Goal: Obtain resource: Obtain resource

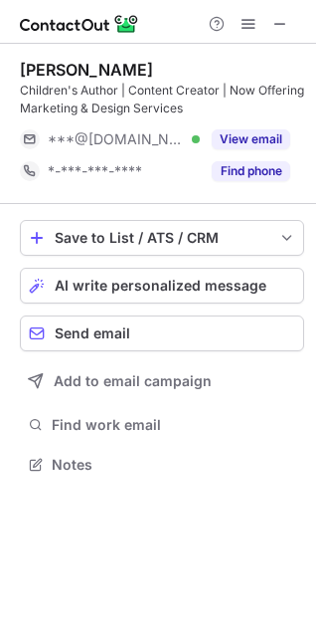
scroll to position [451, 316]
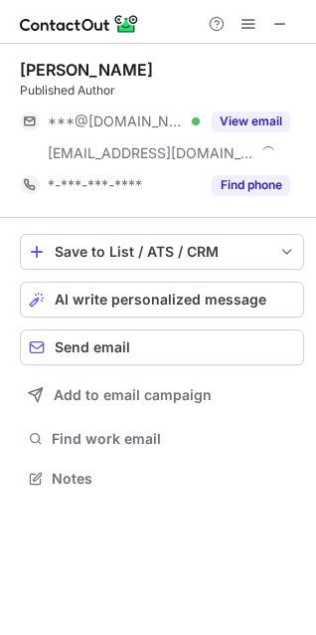
scroll to position [465, 316]
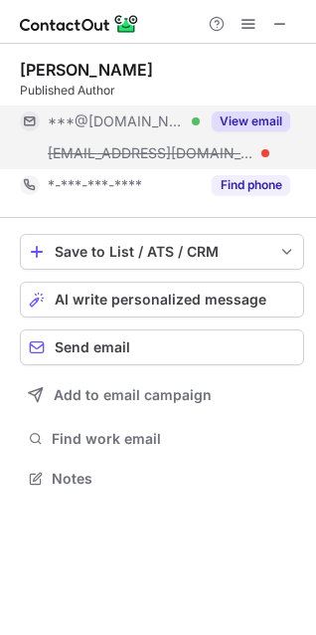
click at [244, 124] on button "View email" at bounding box center [251, 121] width 79 height 20
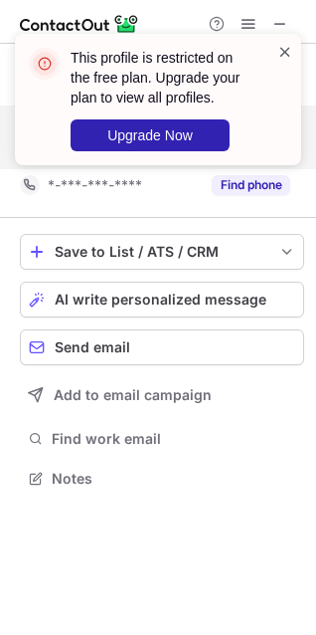
click at [286, 52] on span at bounding box center [286, 52] width 16 height 20
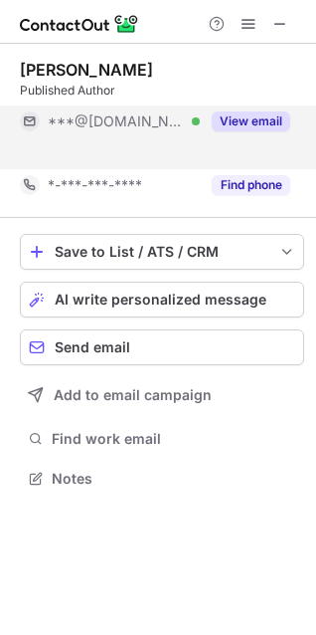
scroll to position [433, 316]
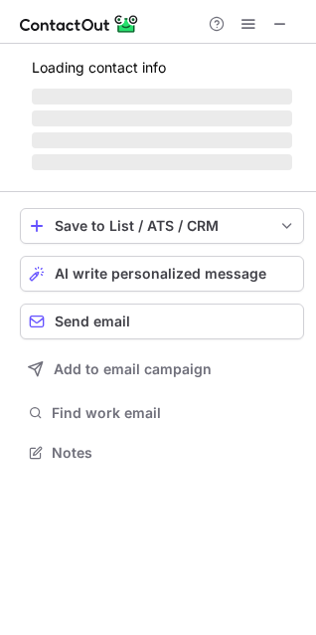
scroll to position [439, 316]
click at [123, 296] on div "Save to List / ATS / CRM List Select Lever Connect Greenhouse Connect Salesforc…" at bounding box center [162, 337] width 285 height 291
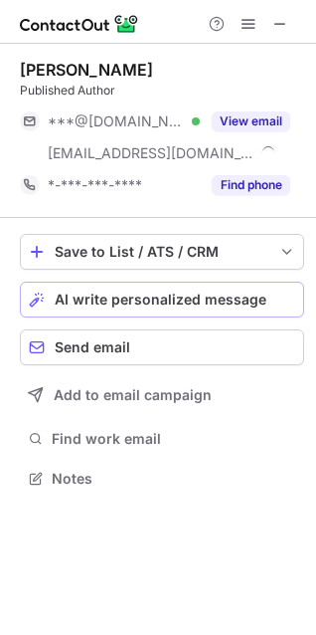
scroll to position [465, 316]
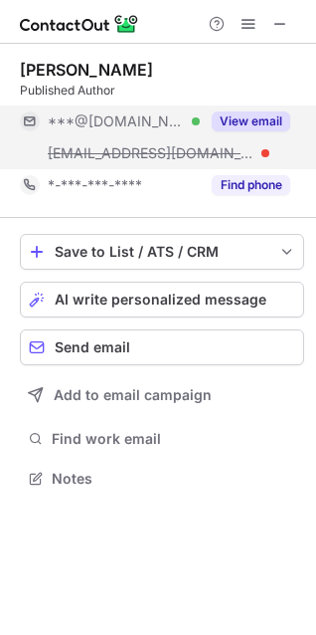
click at [268, 113] on button "View email" at bounding box center [251, 121] width 79 height 20
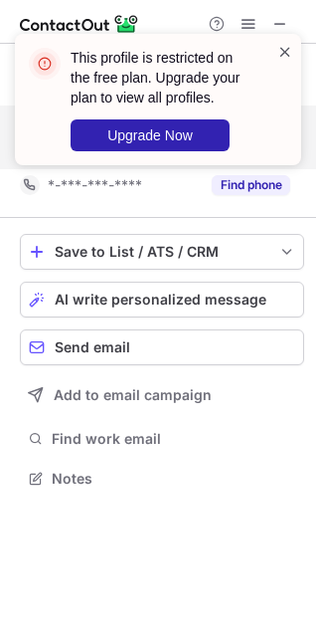
click at [281, 55] on span at bounding box center [286, 52] width 16 height 20
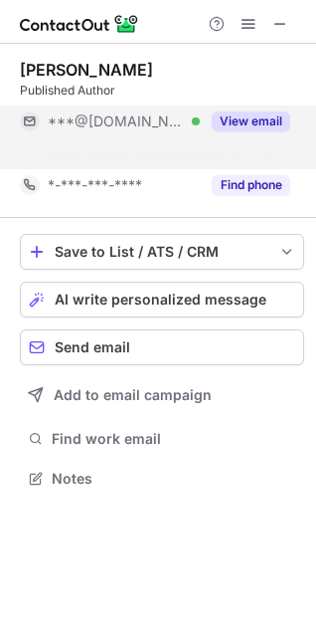
scroll to position [433, 316]
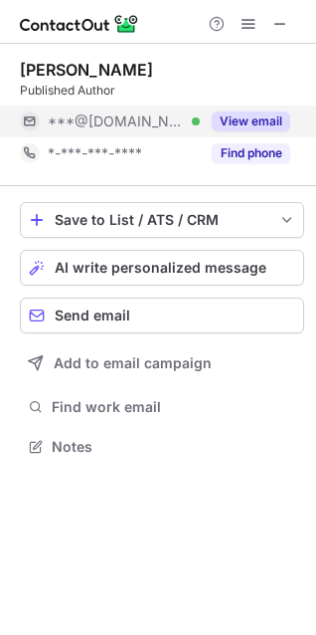
click at [265, 122] on button "View email" at bounding box center [251, 121] width 79 height 20
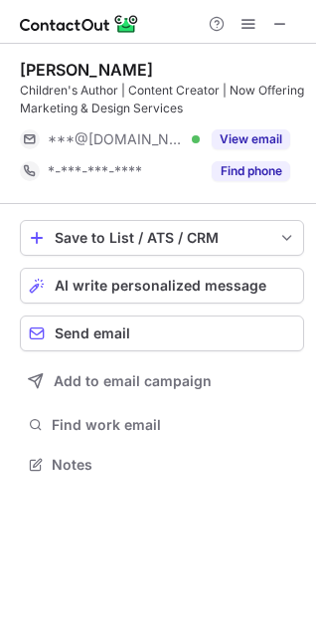
scroll to position [451, 316]
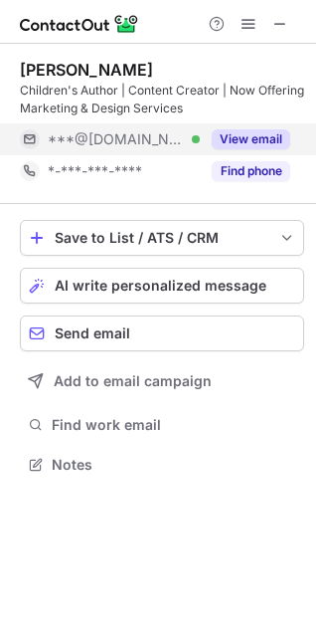
click at [261, 139] on button "View email" at bounding box center [251, 139] width 79 height 20
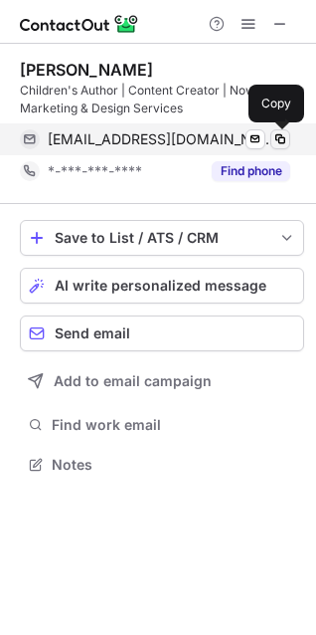
click at [290, 139] on button at bounding box center [281, 139] width 20 height 20
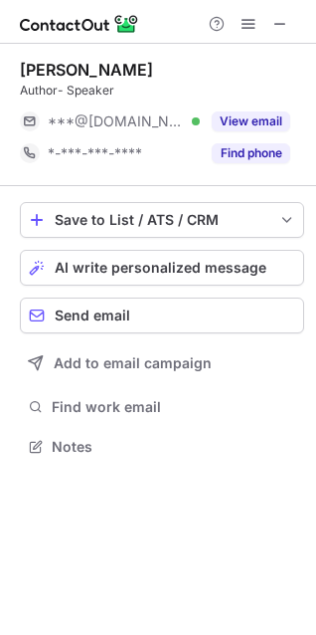
scroll to position [433, 316]
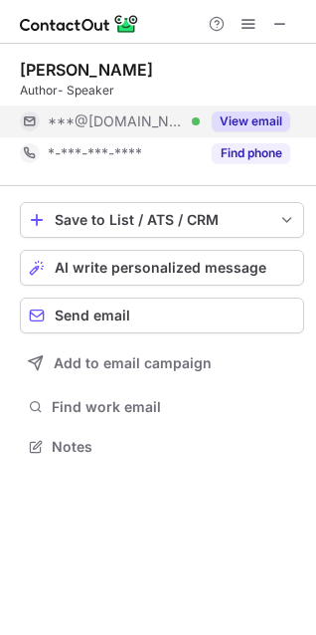
click at [250, 121] on button "View email" at bounding box center [251, 121] width 79 height 20
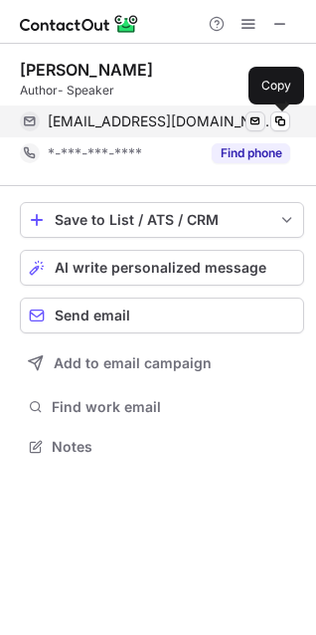
click at [275, 117] on span at bounding box center [281, 121] width 16 height 16
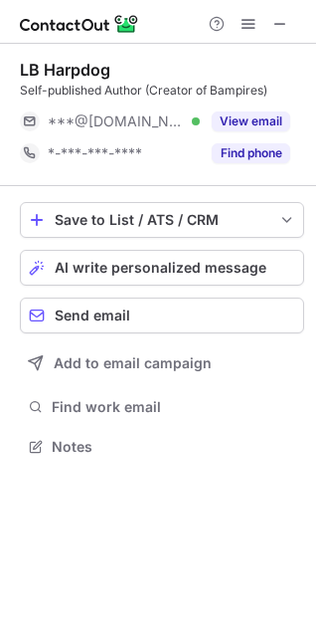
scroll to position [433, 316]
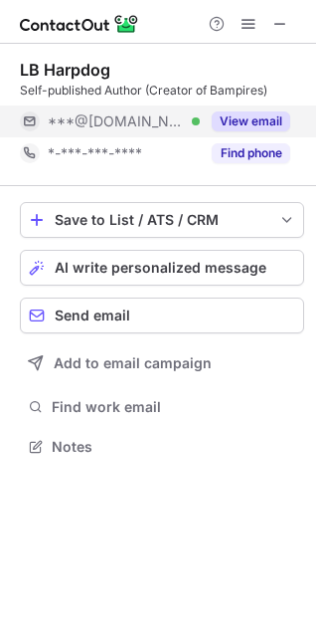
click at [258, 118] on button "View email" at bounding box center [251, 121] width 79 height 20
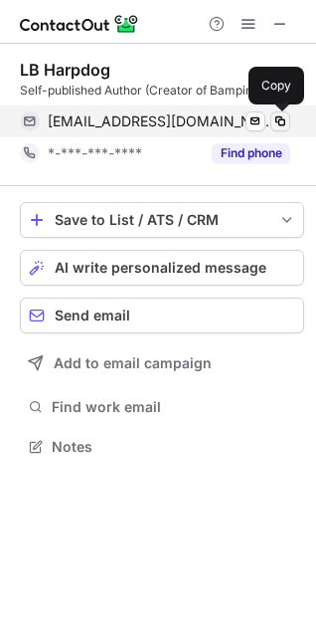
click at [285, 118] on span at bounding box center [281, 121] width 16 height 16
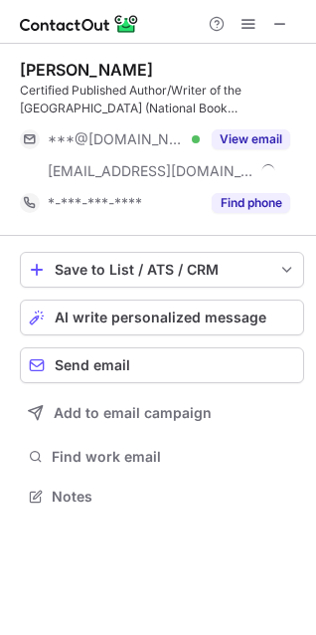
scroll to position [483, 316]
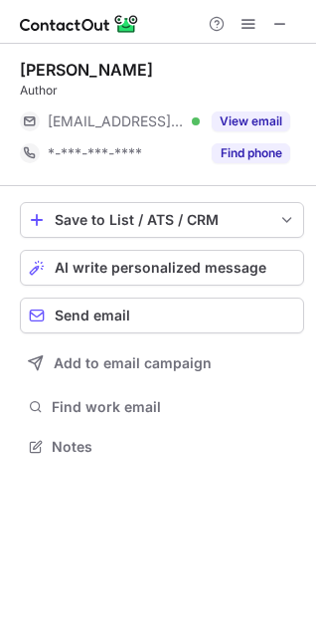
scroll to position [433, 316]
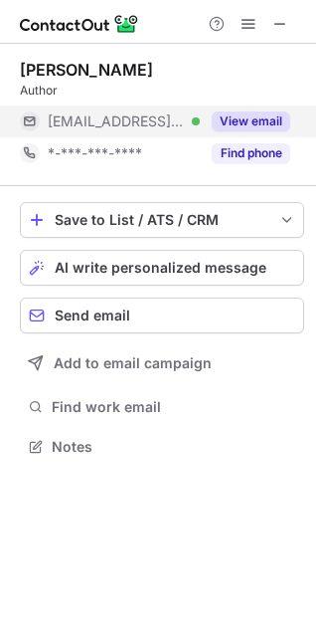
click at [265, 126] on button "View email" at bounding box center [251, 121] width 79 height 20
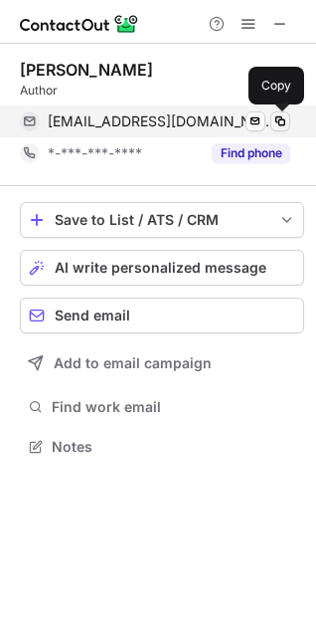
click at [285, 114] on span at bounding box center [281, 121] width 16 height 16
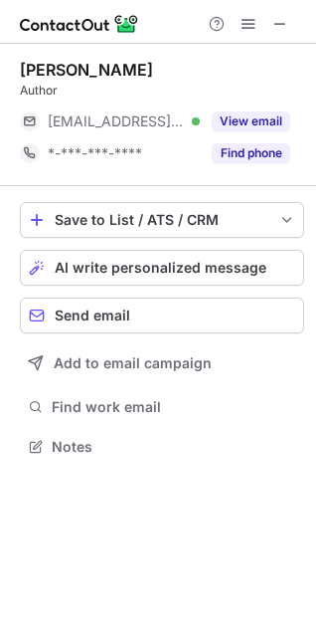
scroll to position [433, 316]
